Goal: Transaction & Acquisition: Purchase product/service

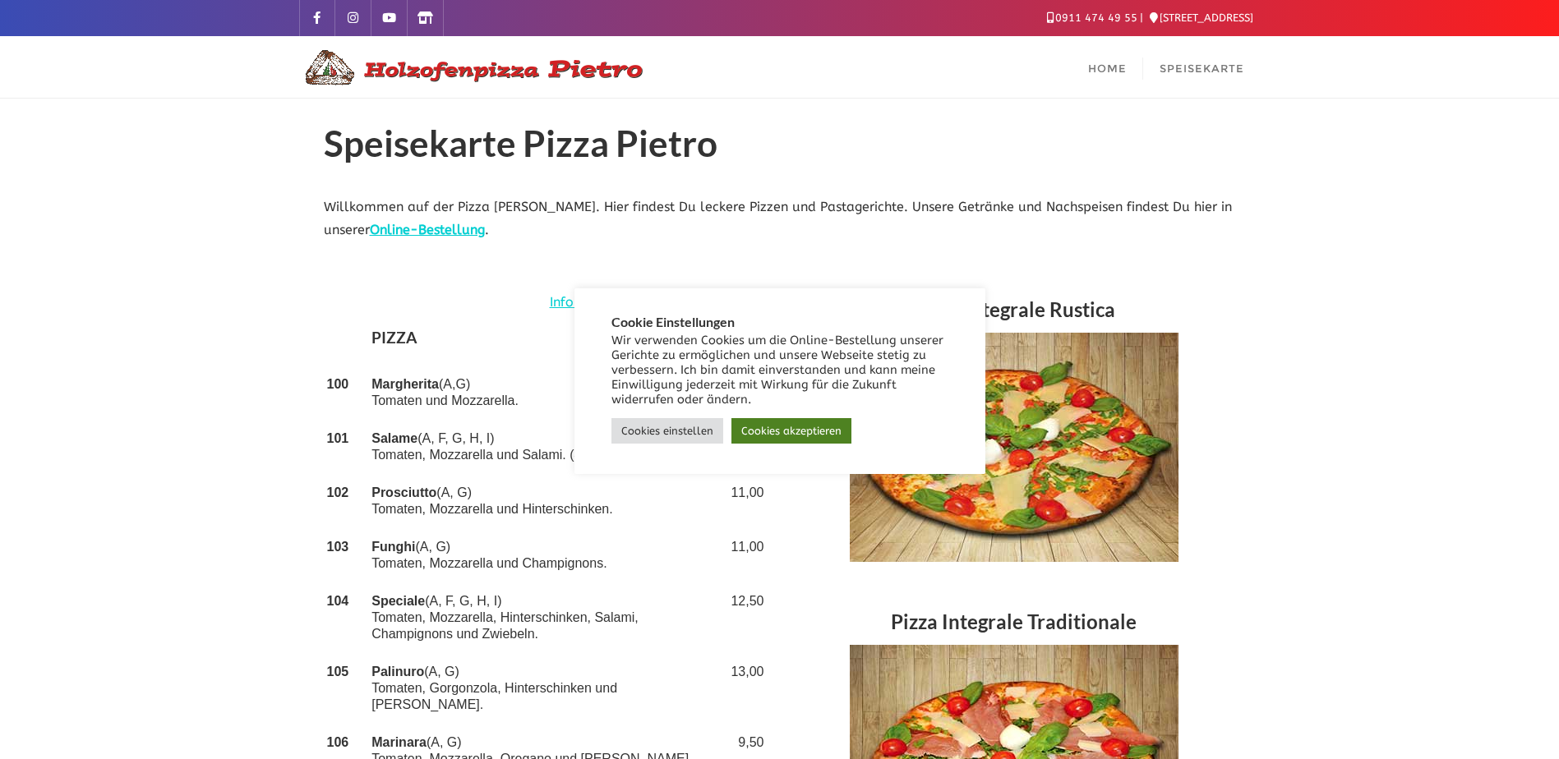
click at [769, 428] on link "Cookies akzeptieren" at bounding box center [791, 430] width 120 height 25
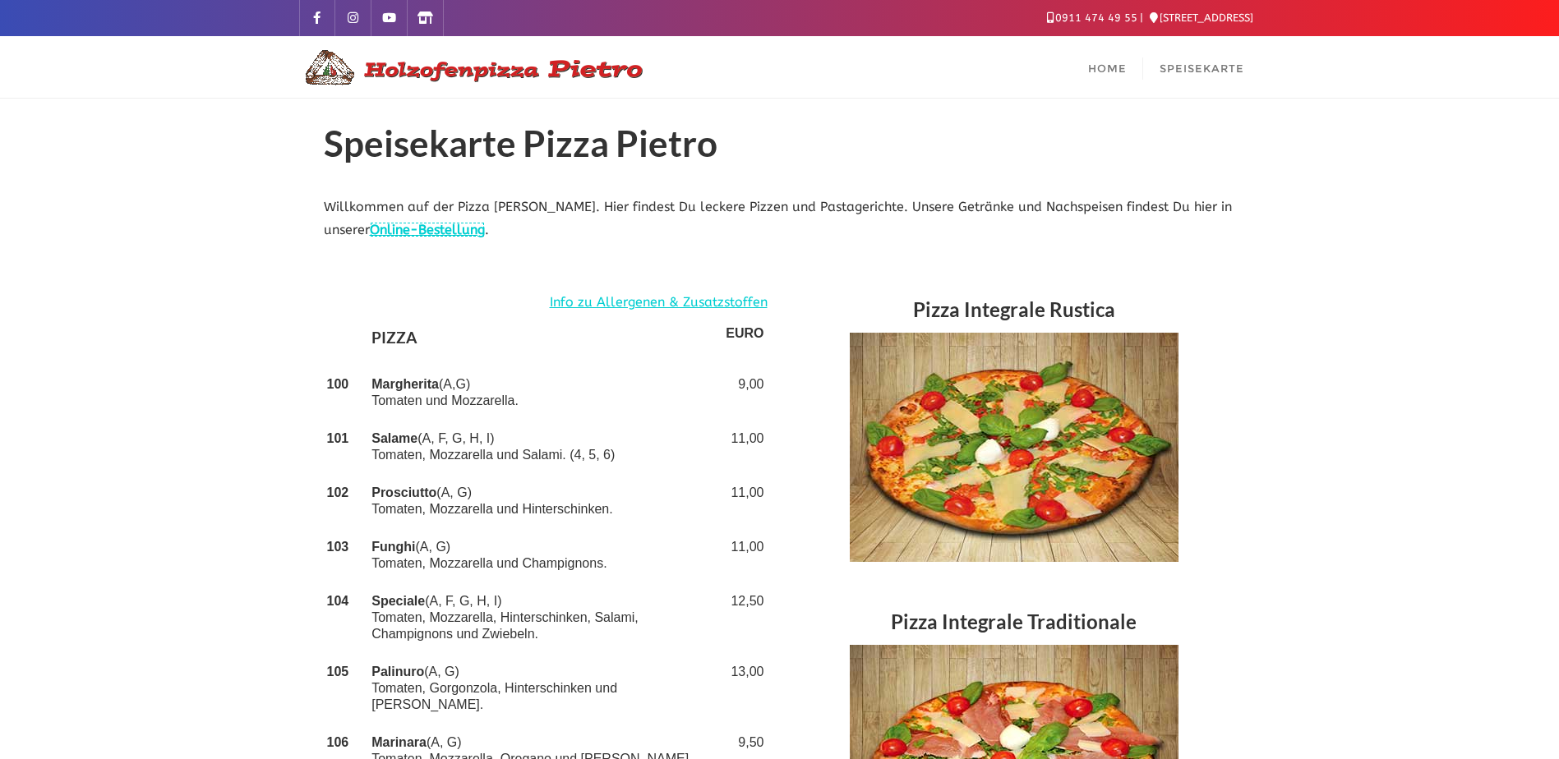
click at [437, 230] on link "Online-Bestellung" at bounding box center [427, 230] width 115 height 16
click at [1238, 77] on link "Speisekarte" at bounding box center [1202, 67] width 118 height 62
click at [460, 223] on link "Online-Bestellung" at bounding box center [427, 230] width 115 height 16
